Goal: Check status: Check status

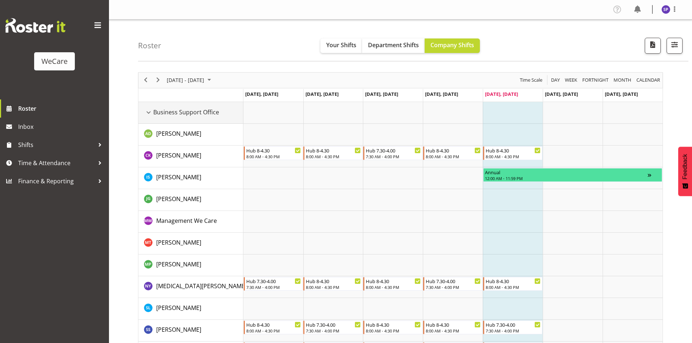
click at [149, 112] on div "Business Support Office resource" at bounding box center [148, 112] width 9 height 9
click at [148, 114] on div "Business Support Office resource" at bounding box center [148, 112] width 9 height 9
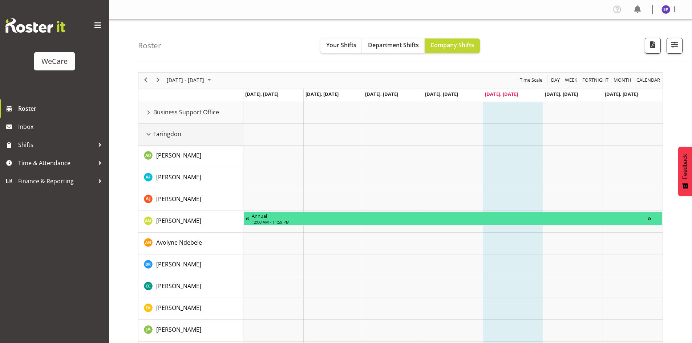
click at [147, 136] on div "Faringdon resource" at bounding box center [148, 134] width 9 height 9
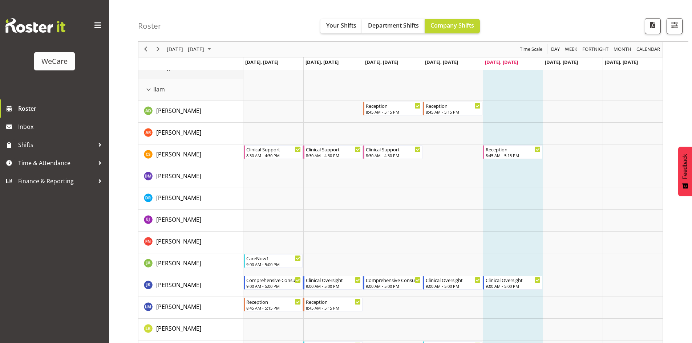
scroll to position [73, 0]
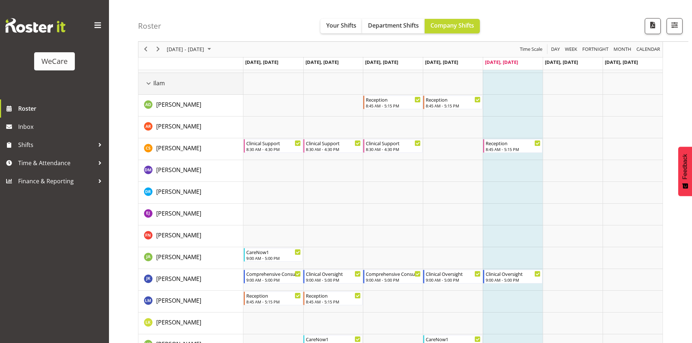
click at [152, 85] on div "Ilam resource" at bounding box center [148, 83] width 9 height 9
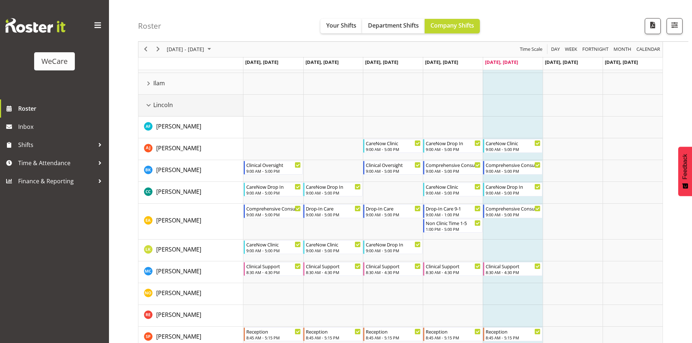
click at [147, 105] on div "Lincoln resource" at bounding box center [148, 105] width 9 height 9
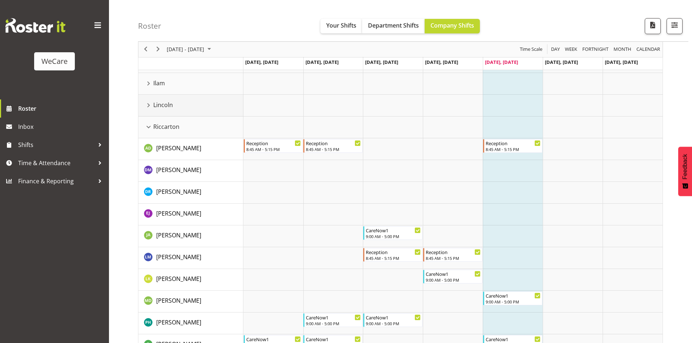
scroll to position [109, 0]
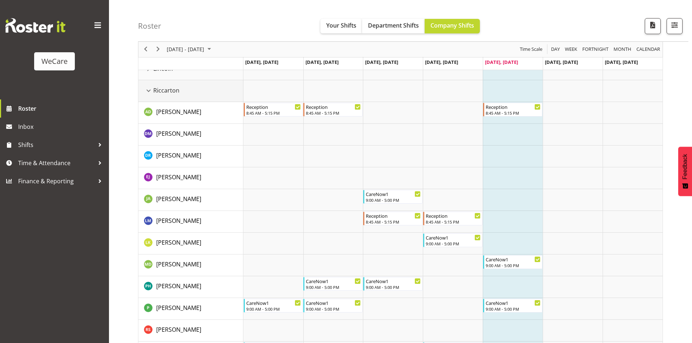
click at [148, 90] on div "Riccarton resource" at bounding box center [148, 90] width 9 height 9
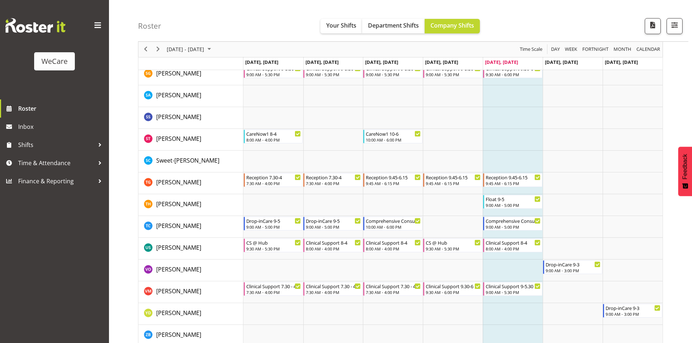
scroll to position [1101, 0]
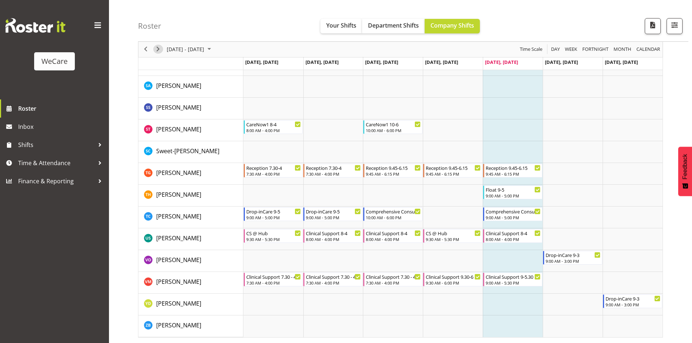
drag, startPoint x: 160, startPoint y: 50, endPoint x: 231, endPoint y: 160, distance: 130.6
click at [160, 50] on span "Next" at bounding box center [158, 49] width 9 height 9
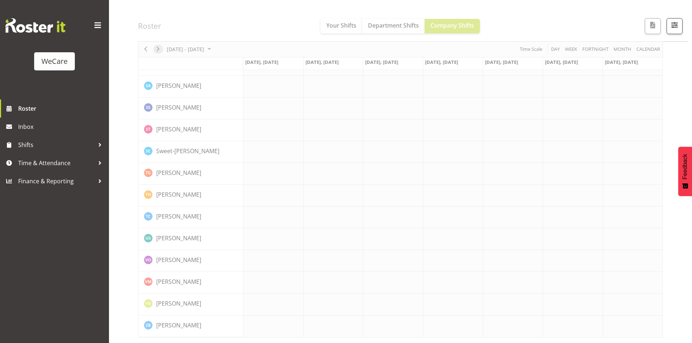
scroll to position [1073, 0]
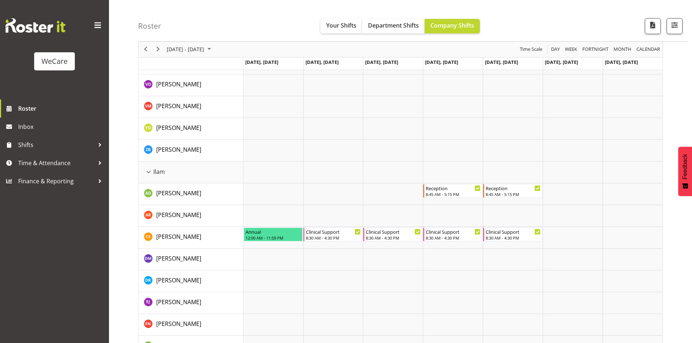
scroll to position [687, 0]
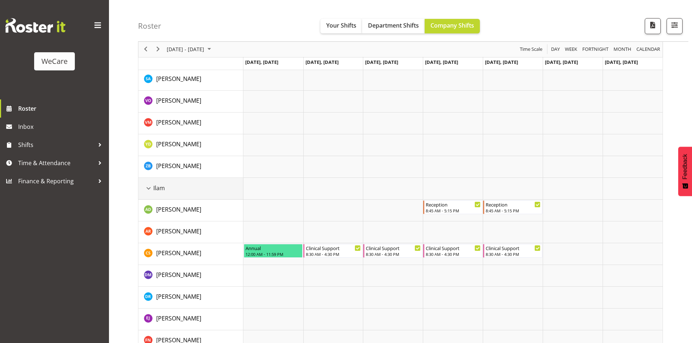
click at [148, 187] on div "Ilam resource" at bounding box center [148, 188] width 9 height 9
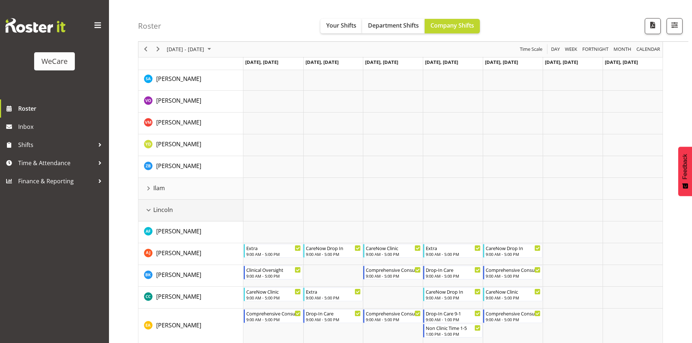
click at [150, 210] on div "Lincoln resource" at bounding box center [148, 210] width 9 height 9
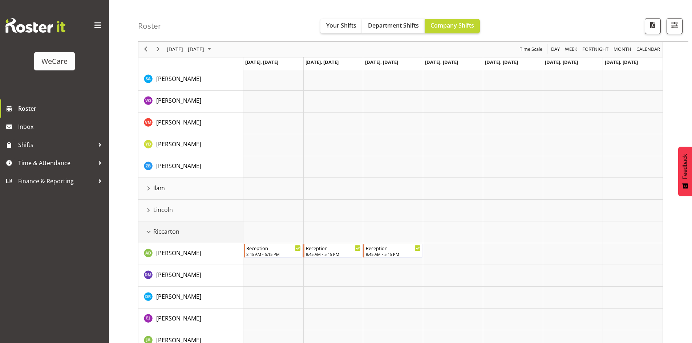
click at [148, 233] on div "Riccarton resource" at bounding box center [148, 231] width 9 height 9
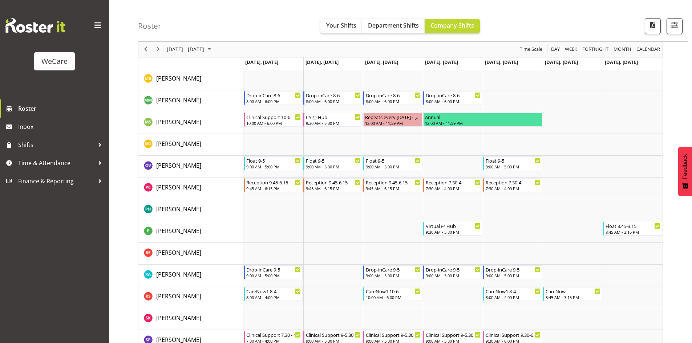
scroll to position [1595, 0]
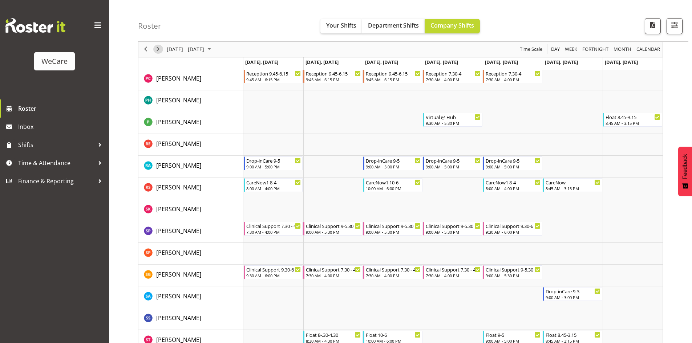
click at [155, 51] on span "Next" at bounding box center [158, 49] width 9 height 9
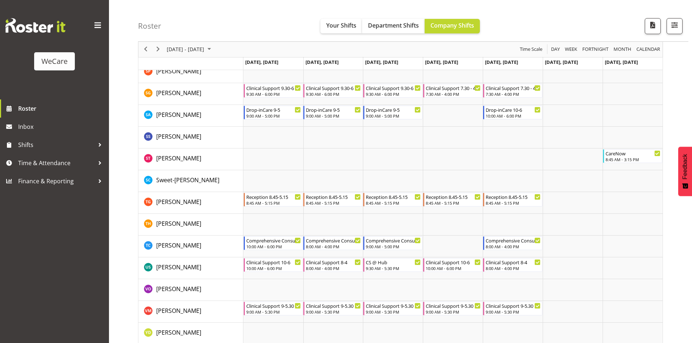
scroll to position [2946, 0]
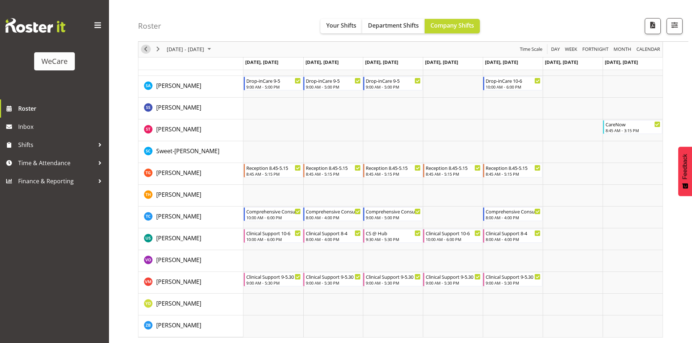
click at [149, 50] on span "Previous" at bounding box center [145, 49] width 9 height 9
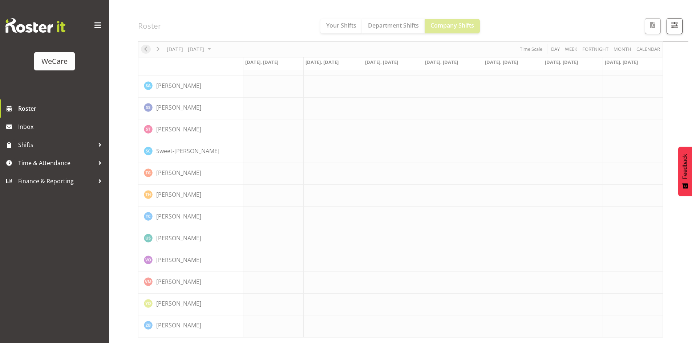
scroll to position [2904, 0]
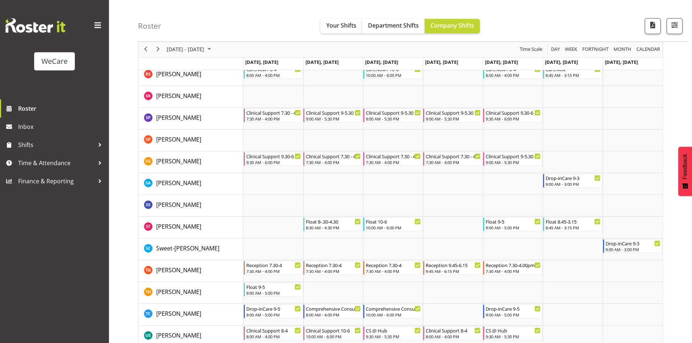
scroll to position [2823, 0]
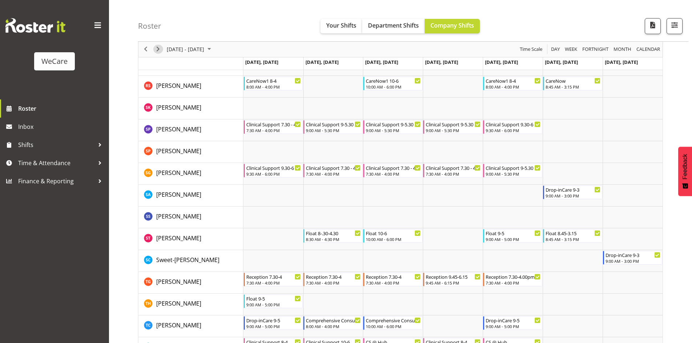
click at [157, 48] on span "Next" at bounding box center [158, 49] width 9 height 9
